Goal: Find specific page/section: Find specific page/section

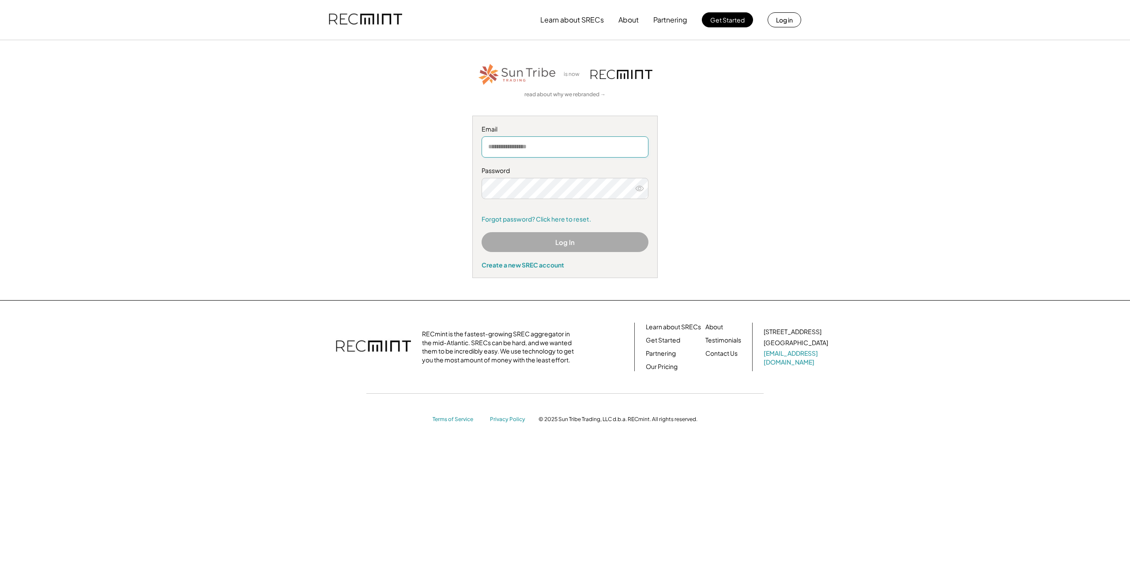
click at [541, 142] on input "email" at bounding box center [565, 146] width 167 height 21
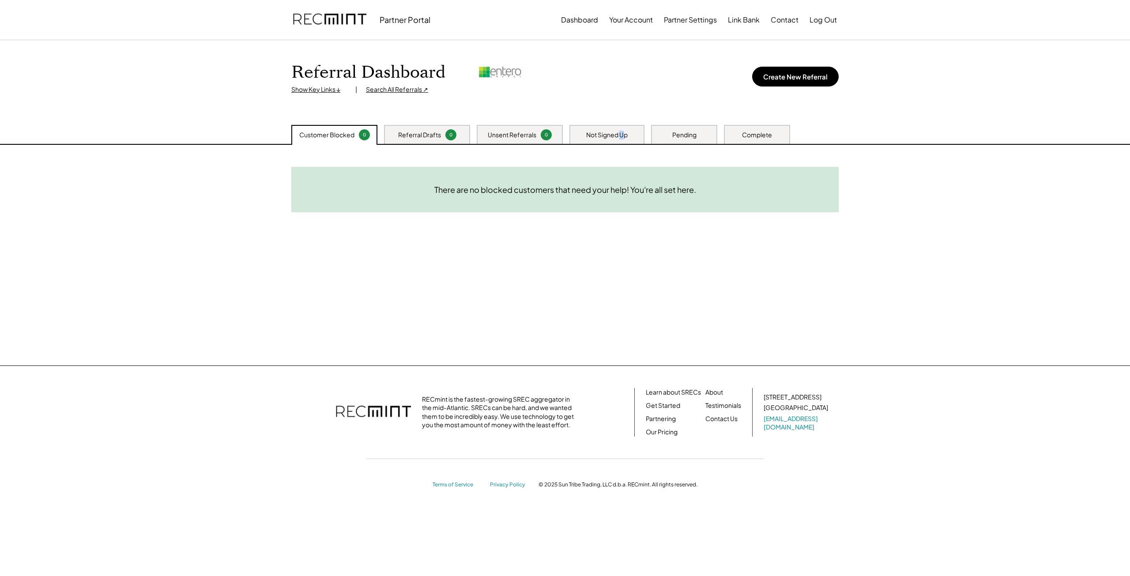
click at [621, 133] on div "Not Signed Up" at bounding box center [606, 135] width 41 height 9
click at [539, 132] on div "Unsent Referrals 0" at bounding box center [520, 134] width 86 height 19
click at [442, 129] on div "Referral Drafts 0" at bounding box center [427, 134] width 86 height 19
click at [330, 129] on div "Customer Blocked 0" at bounding box center [334, 134] width 86 height 19
click at [735, 137] on div "Complete" at bounding box center [757, 134] width 66 height 19
